Goal: Task Accomplishment & Management: Use online tool/utility

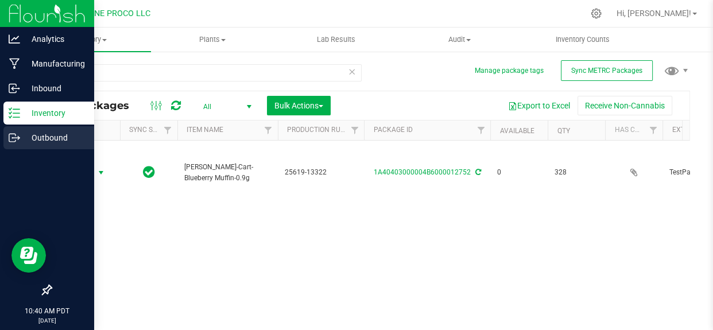
click at [14, 138] on icon at bounding box center [14, 137] width 11 height 11
click at [18, 138] on line at bounding box center [16, 138] width 6 height 0
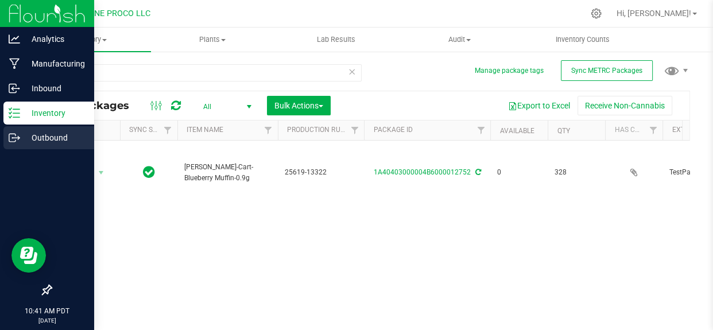
click at [38, 135] on p "Outbound" at bounding box center [54, 138] width 69 height 14
click at [64, 130] on div "Outbound" at bounding box center [48, 137] width 91 height 23
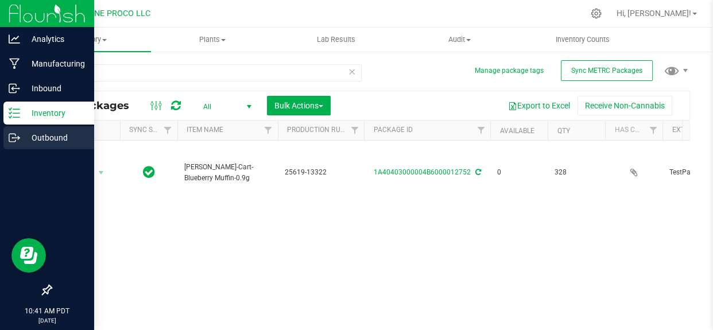
click at [64, 130] on div "Outbound" at bounding box center [48, 137] width 91 height 23
click at [49, 137] on p "Outbound" at bounding box center [54, 138] width 69 height 14
click at [51, 141] on p "Outbound" at bounding box center [54, 138] width 69 height 14
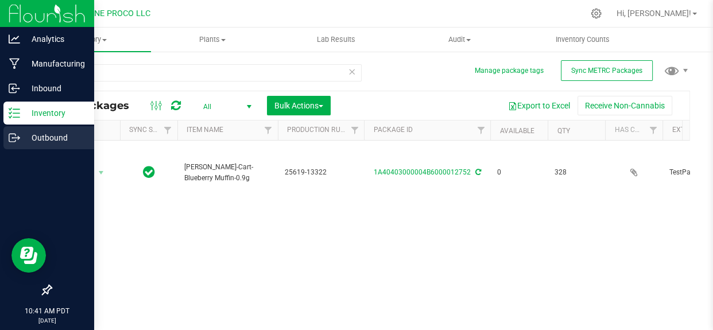
click at [51, 141] on p "Outbound" at bounding box center [54, 138] width 69 height 14
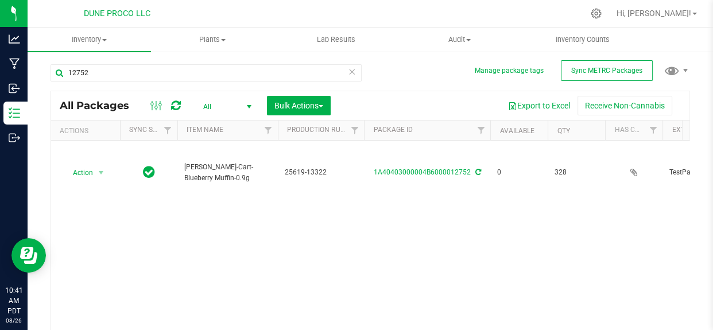
click at [158, 215] on div "Action Action Edit attributes Global inventory Locate package Package audit log…" at bounding box center [370, 245] width 638 height 208
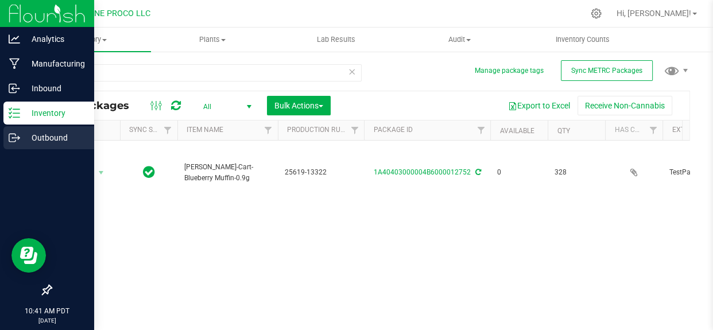
click at [22, 137] on p "Outbound" at bounding box center [54, 138] width 69 height 14
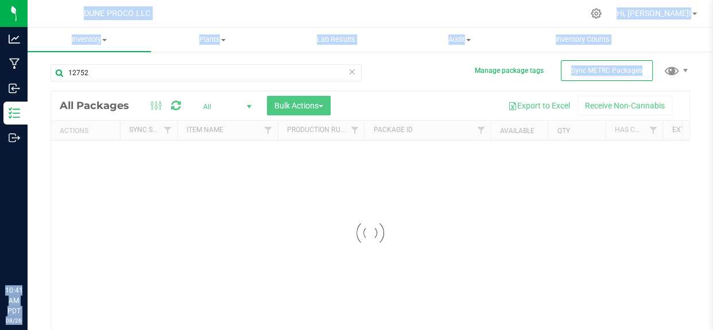
click at [64, 130] on div "Analytics Manufacturing Inbound Inventory Outbound 10:41 AM PDT [DATE] 08/26 DU…" at bounding box center [356, 165] width 713 height 330
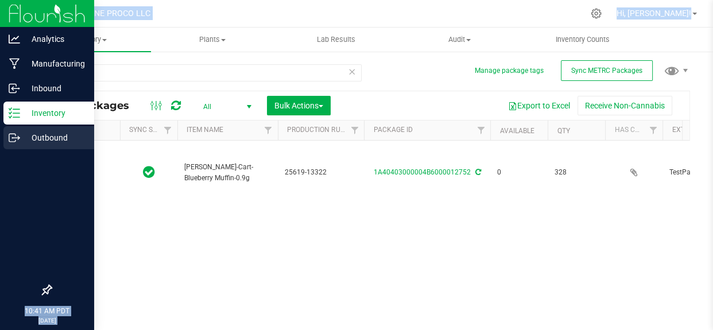
click at [20, 138] on p "Outbound" at bounding box center [54, 138] width 69 height 14
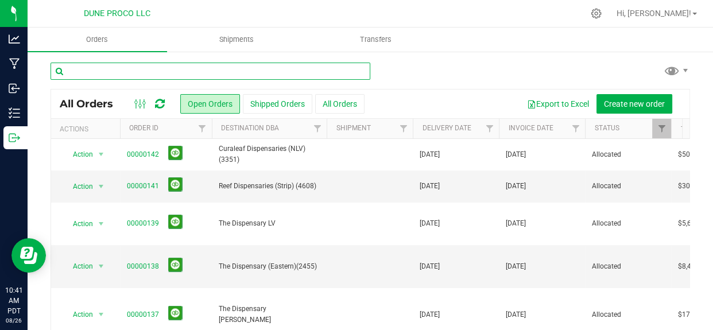
click at [195, 71] on input "text" at bounding box center [210, 71] width 320 height 17
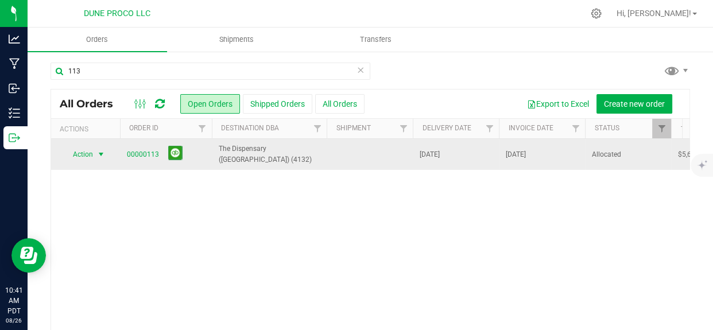
click at [100, 155] on span "select" at bounding box center [100, 154] width 9 height 9
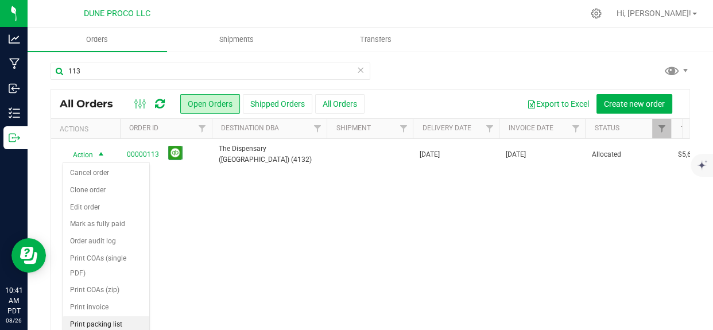
click at [99, 316] on li "Print packing list" at bounding box center [106, 324] width 86 height 17
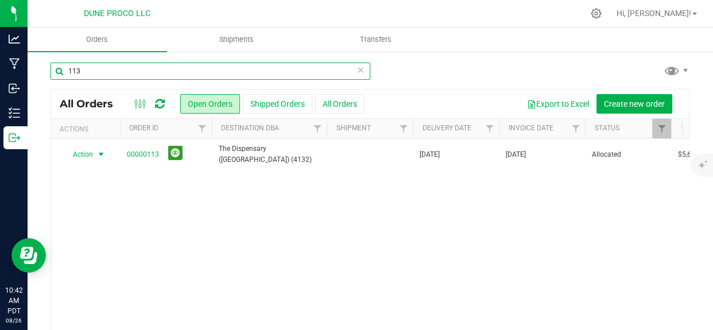
click at [102, 73] on input "113" at bounding box center [210, 71] width 320 height 17
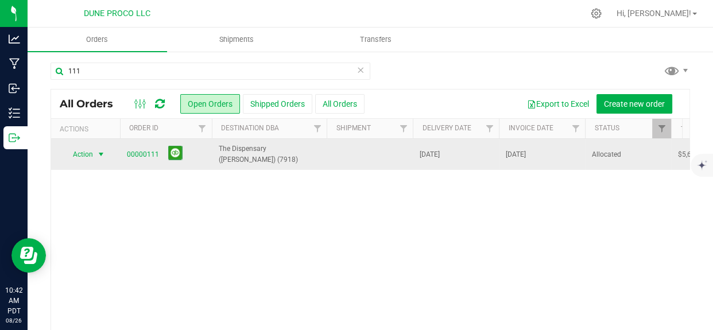
click at [85, 159] on span "Action" at bounding box center [78, 154] width 31 height 16
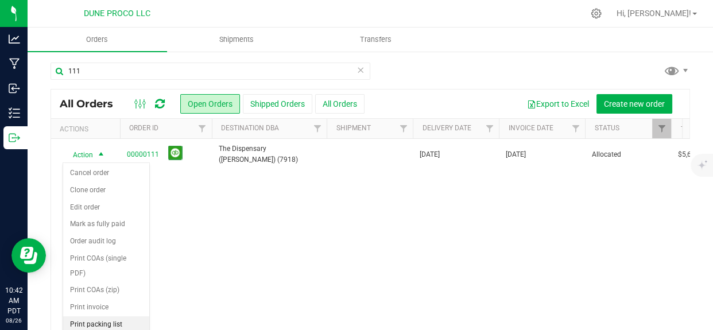
click at [95, 316] on li "Print packing list" at bounding box center [106, 324] width 86 height 17
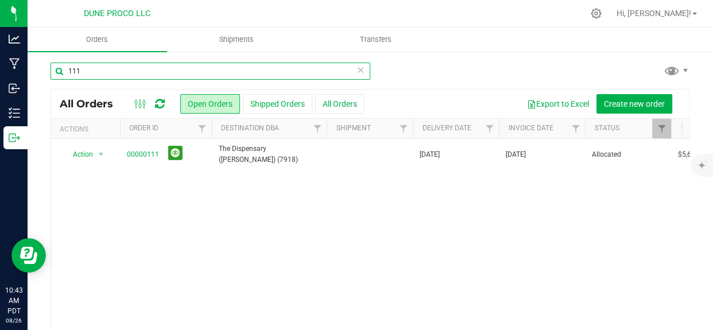
click at [84, 74] on input "111" at bounding box center [210, 71] width 320 height 17
type input "1"
click at [84, 74] on input "text" at bounding box center [210, 71] width 320 height 17
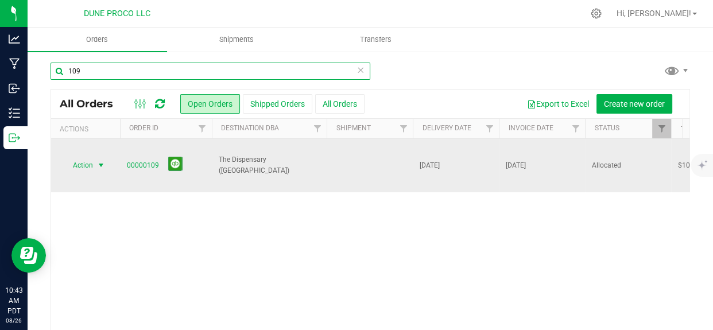
type input "109"
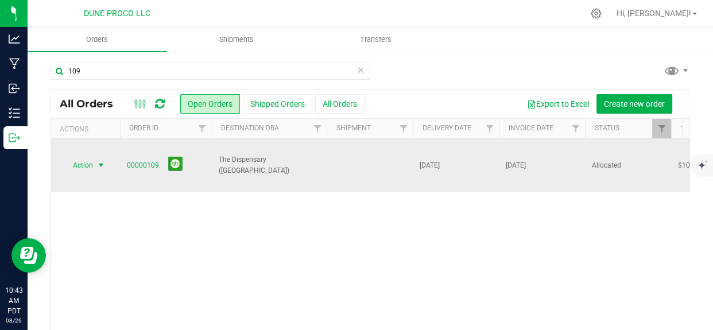
click at [86, 162] on span "Action" at bounding box center [78, 165] width 31 height 16
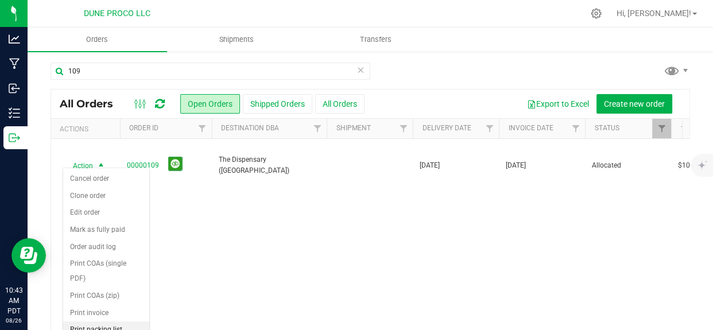
click at [87, 321] on li "Print packing list" at bounding box center [106, 329] width 86 height 17
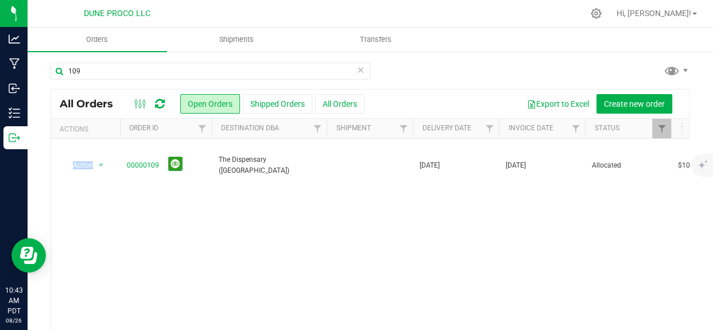
click at [87, 314] on div "Action Action Cancel order Clone order Edit order Mark as fully paid Order audi…" at bounding box center [370, 243] width 638 height 208
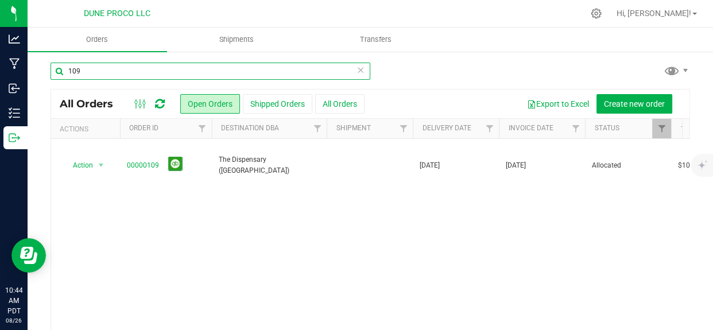
click at [84, 72] on input "109" at bounding box center [210, 71] width 320 height 17
click at [84, 72] on input "text" at bounding box center [210, 71] width 320 height 17
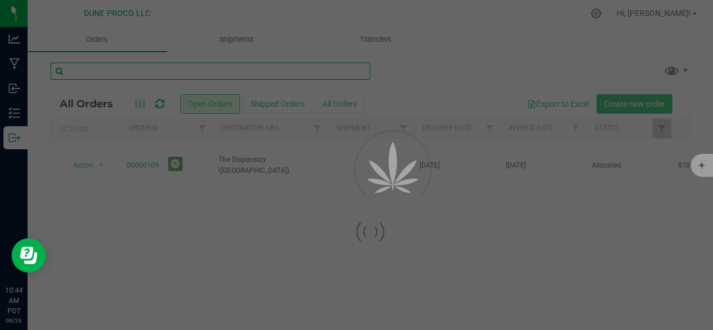
click at [84, 72] on input "text" at bounding box center [210, 71] width 320 height 17
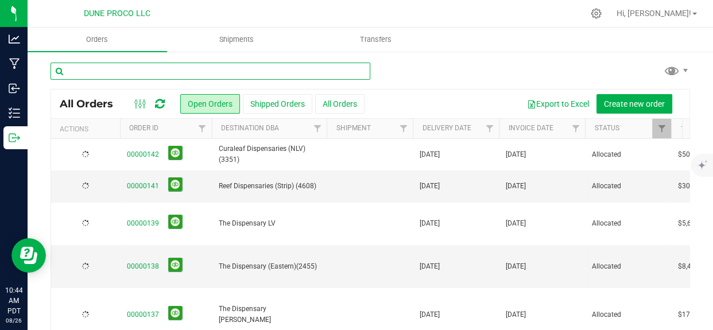
click at [84, 72] on input "text" at bounding box center [210, 71] width 320 height 17
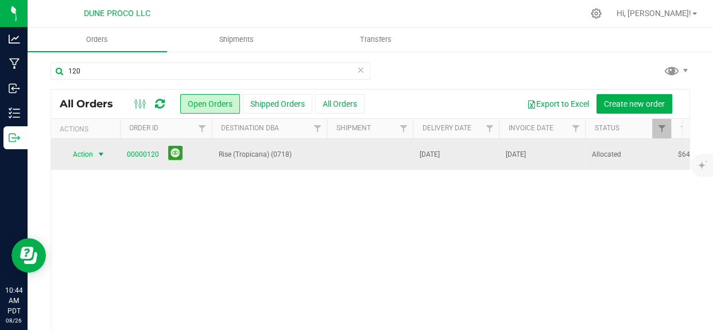
click at [87, 155] on span "Action" at bounding box center [78, 154] width 31 height 16
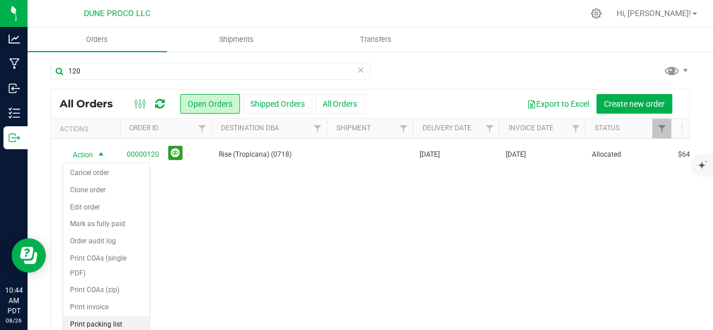
click at [91, 316] on li "Print packing list" at bounding box center [106, 324] width 86 height 17
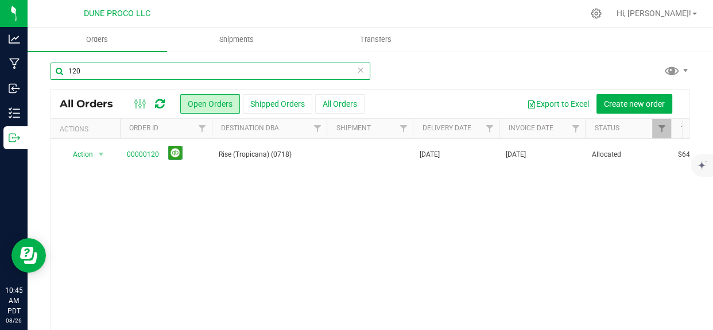
click at [92, 73] on input "120" at bounding box center [210, 71] width 320 height 17
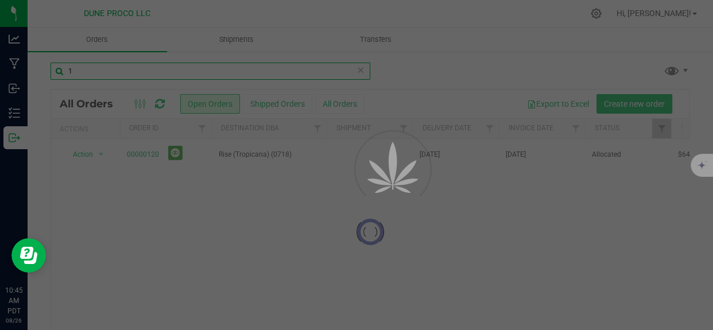
click at [92, 73] on input "1" at bounding box center [210, 71] width 320 height 17
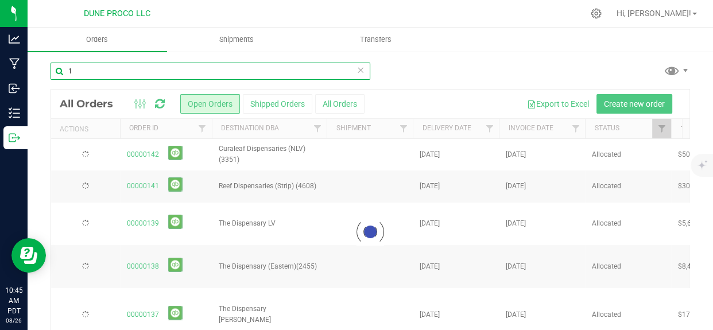
click at [92, 73] on input "1" at bounding box center [210, 71] width 320 height 17
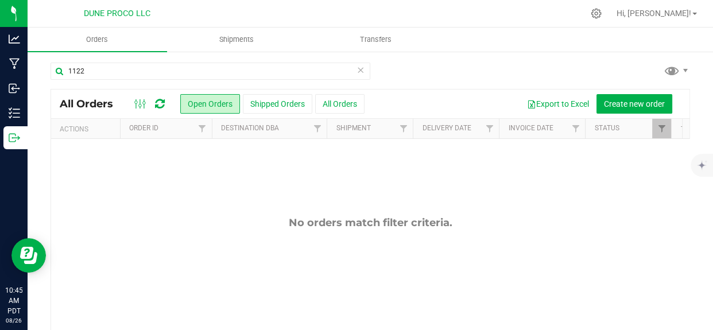
drag, startPoint x: 77, startPoint y: 157, endPoint x: 91, endPoint y: 134, distance: 27.3
click at [91, 134] on div "All Orders Open Orders Shipped Orders All Orders Export to Excel Create new ord…" at bounding box center [369, 232] width 639 height 286
click at [91, 134] on th "Actions" at bounding box center [85, 129] width 69 height 20
click at [76, 135] on th "Actions" at bounding box center [85, 129] width 69 height 20
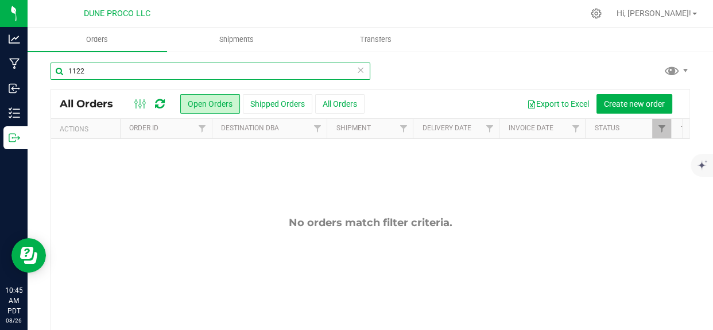
click at [82, 72] on input "1122" at bounding box center [210, 71] width 320 height 17
click at [87, 68] on input "1122" at bounding box center [210, 71] width 320 height 17
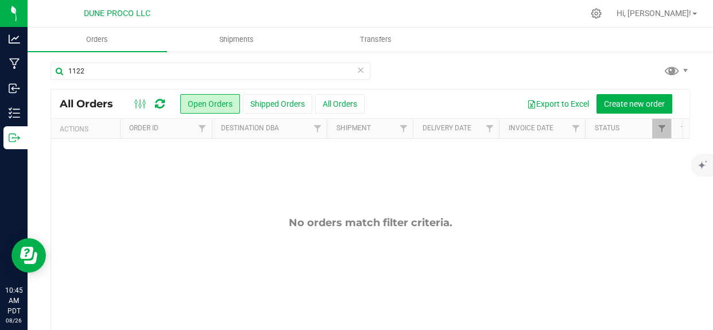
click at [80, 134] on th "Actions" at bounding box center [85, 129] width 69 height 20
drag, startPoint x: 80, startPoint y: 134, endPoint x: 345, endPoint y: 246, distance: 287.9
click at [345, 246] on div "No orders match filter criteria." at bounding box center [370, 281] width 638 height 285
click at [90, 56] on div "1122 All Orders Open Orders Shipped Orders All Orders Export to Excel Create ne…" at bounding box center [370, 218] width 685 height 336
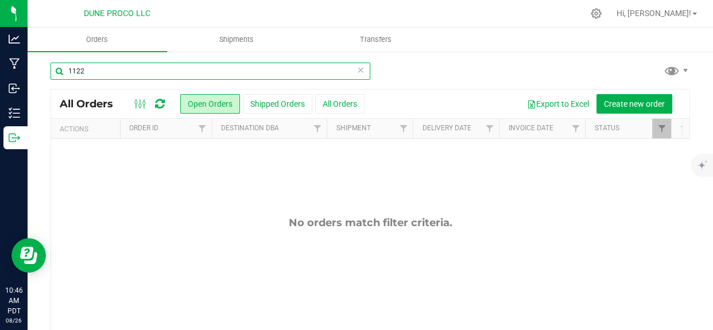
click at [86, 69] on input "1122" at bounding box center [210, 71] width 320 height 17
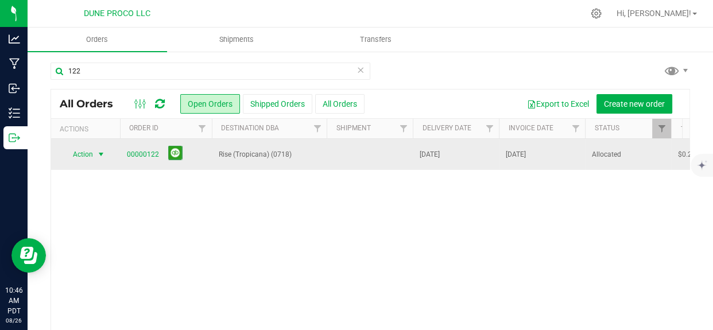
click at [80, 159] on span "Action" at bounding box center [78, 154] width 31 height 16
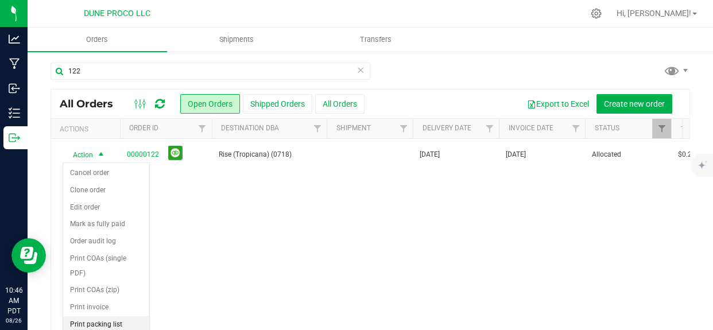
click at [86, 316] on li "Print packing list" at bounding box center [106, 324] width 86 height 17
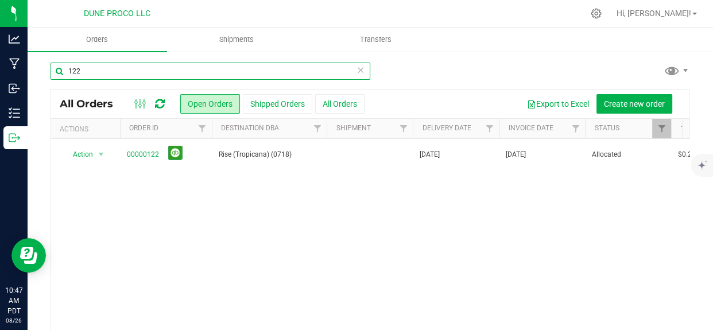
click at [84, 72] on input "122" at bounding box center [210, 71] width 320 height 17
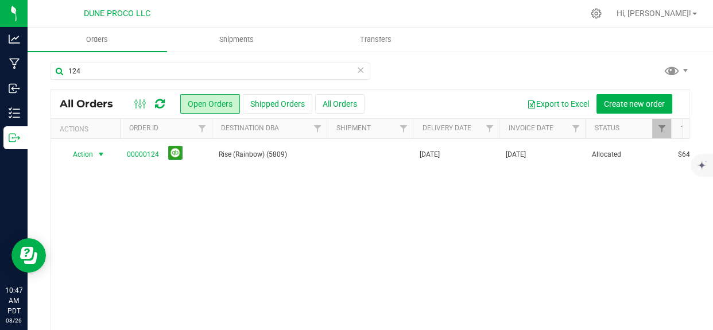
click at [77, 157] on span "Action" at bounding box center [78, 154] width 31 height 16
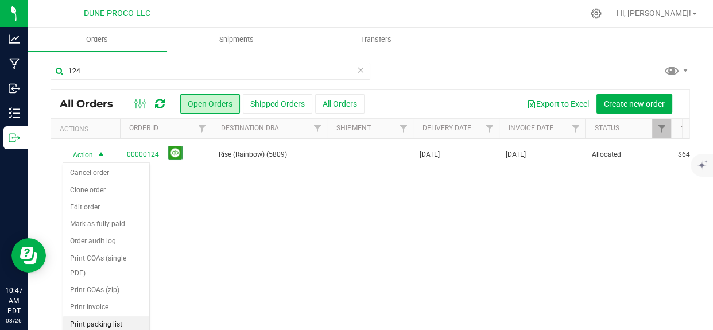
click at [88, 316] on li "Print packing list" at bounding box center [106, 324] width 86 height 17
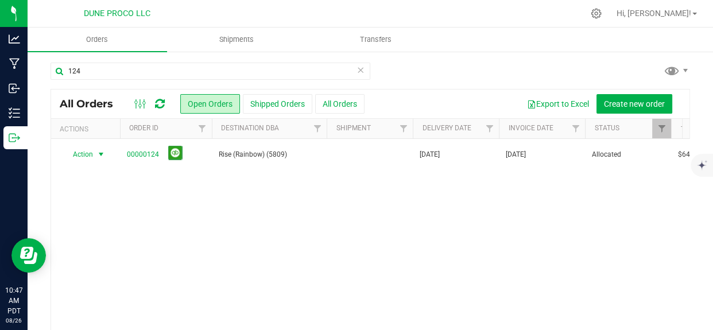
click at [50, 81] on div "124" at bounding box center [210, 76] width 320 height 26
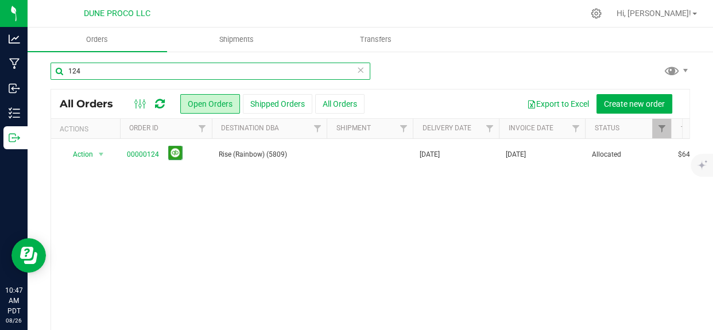
click at [71, 76] on input "124" at bounding box center [210, 71] width 320 height 17
click at [77, 76] on input "124" at bounding box center [210, 71] width 320 height 17
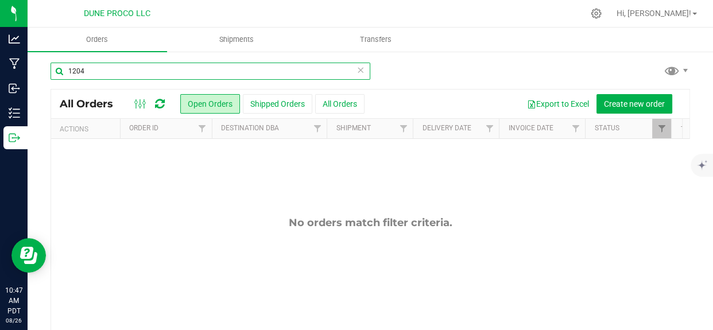
click at [87, 71] on input "1204" at bounding box center [210, 71] width 320 height 17
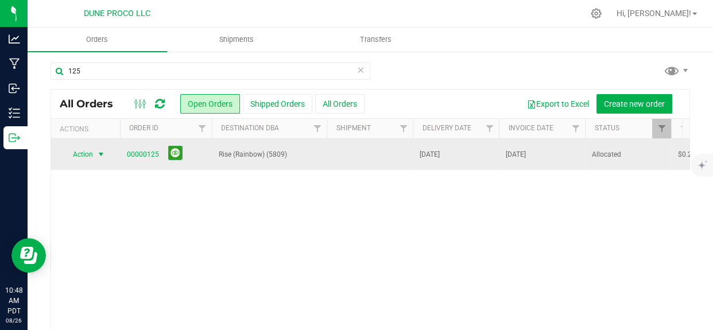
click at [86, 155] on span "Action" at bounding box center [78, 154] width 31 height 16
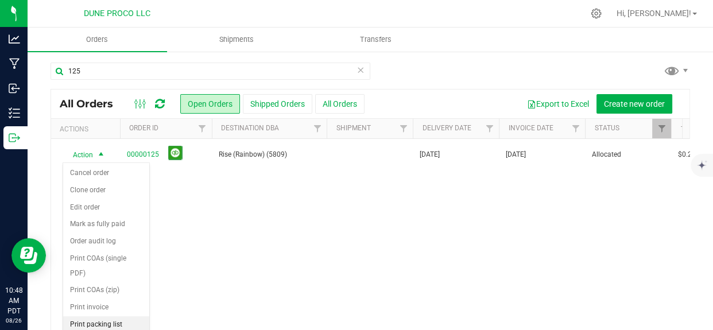
click at [90, 316] on li "Print packing list" at bounding box center [106, 324] width 86 height 17
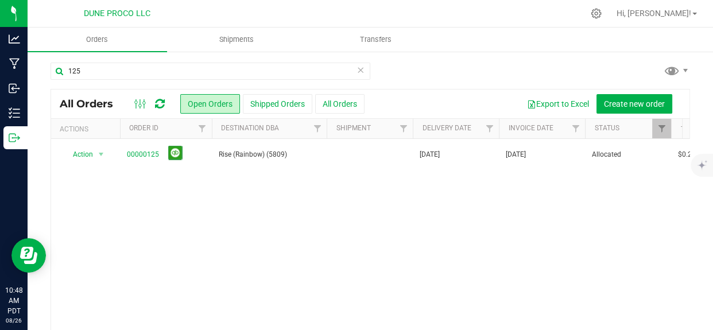
click at [205, 53] on div "125 All Orders Open Orders Shipped Orders All Orders Export to Excel Create new…" at bounding box center [370, 218] width 685 height 336
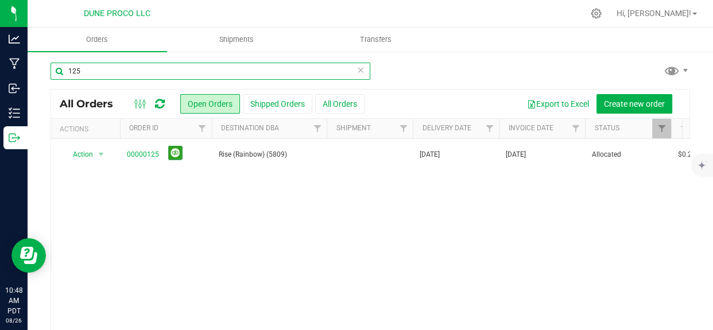
click at [80, 75] on input "125" at bounding box center [210, 71] width 320 height 17
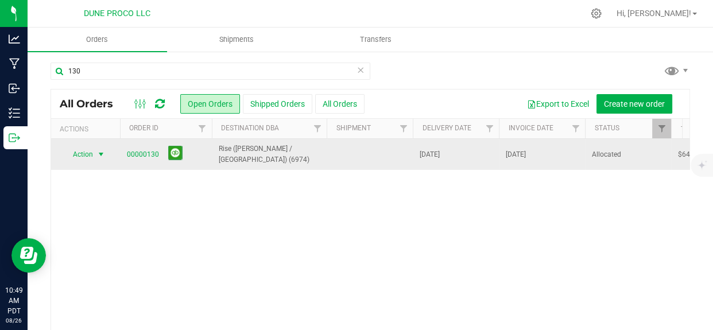
click at [81, 158] on span "Action" at bounding box center [78, 154] width 31 height 16
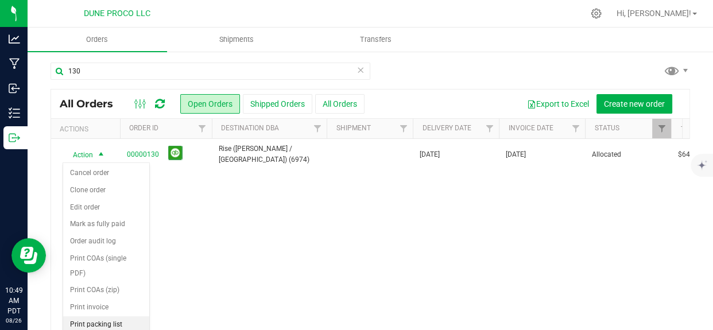
click at [83, 316] on li "Print packing list" at bounding box center [106, 324] width 86 height 17
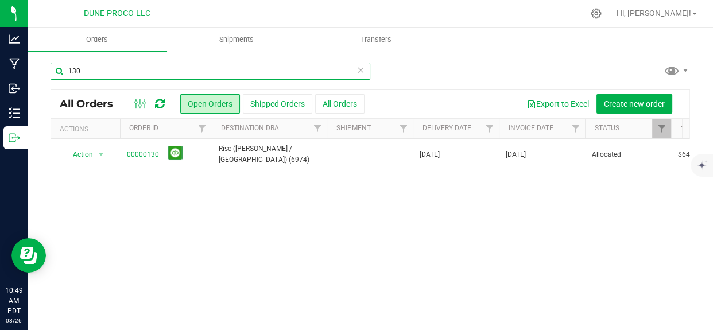
click at [79, 75] on input "130" at bounding box center [210, 71] width 320 height 17
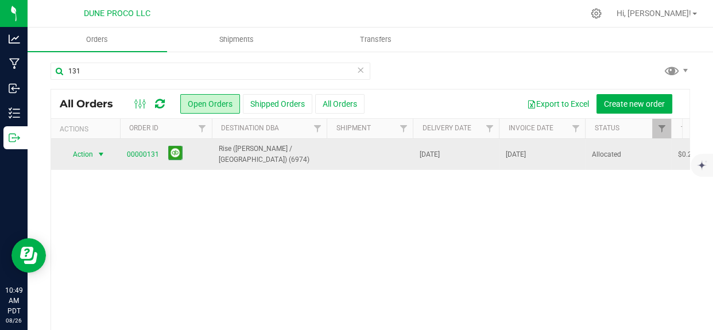
click at [84, 155] on span "Action" at bounding box center [78, 154] width 31 height 16
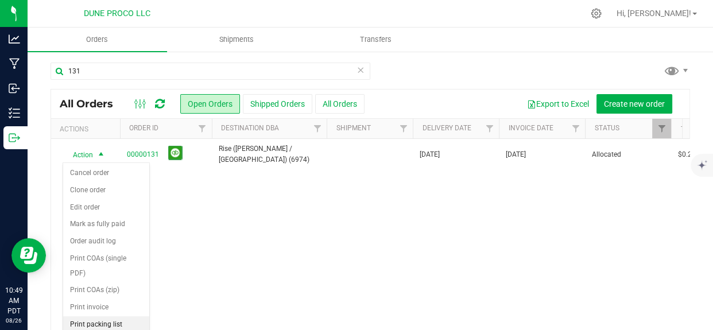
click at [80, 316] on li "Print packing list" at bounding box center [106, 324] width 86 height 17
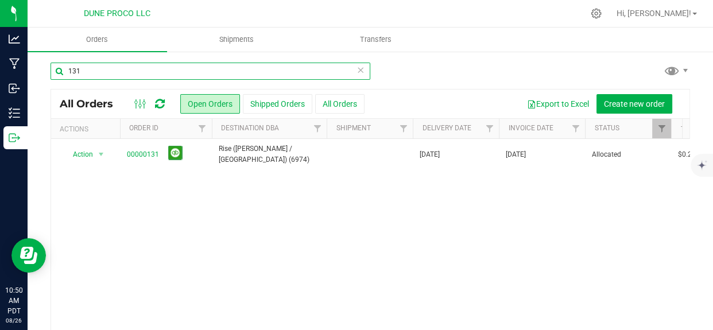
click at [81, 72] on input "131" at bounding box center [210, 71] width 320 height 17
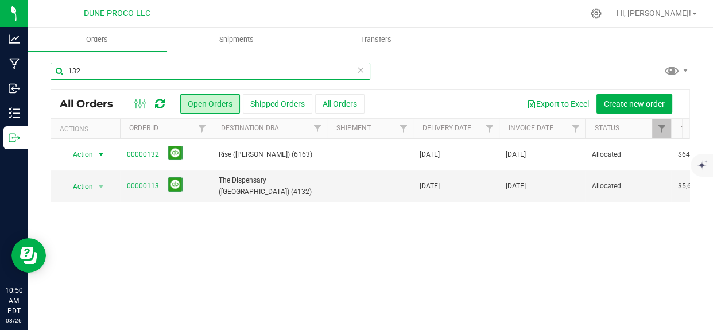
type input "132"
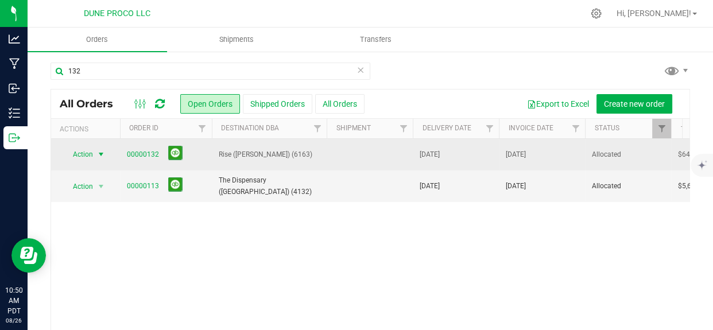
click at [87, 161] on span "Action" at bounding box center [78, 154] width 31 height 16
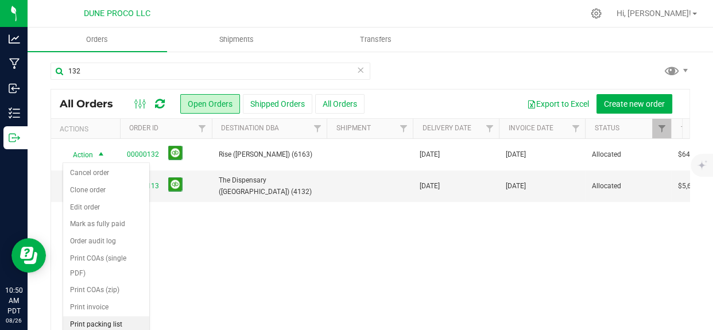
click at [88, 316] on li "Print packing list" at bounding box center [106, 324] width 86 height 17
